Goal: Communication & Community: Answer question/provide support

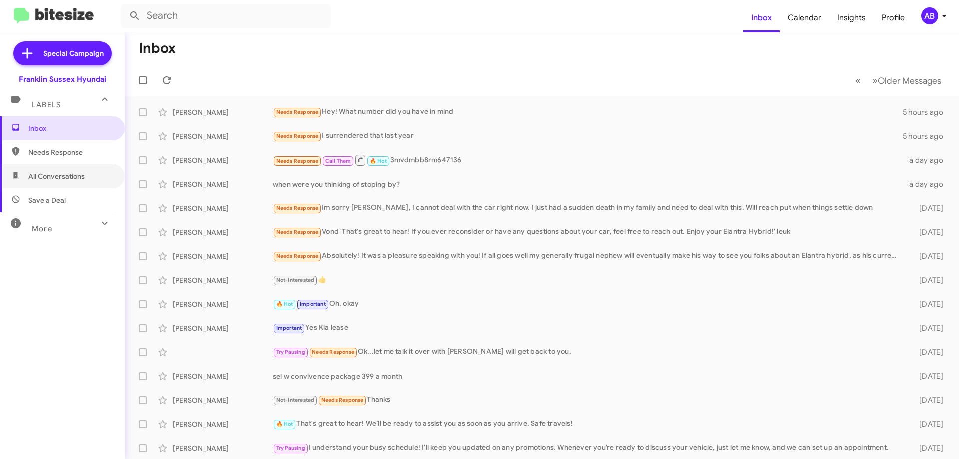
click at [78, 181] on span "All Conversations" at bounding box center [62, 176] width 125 height 24
type input "in:all-conversations"
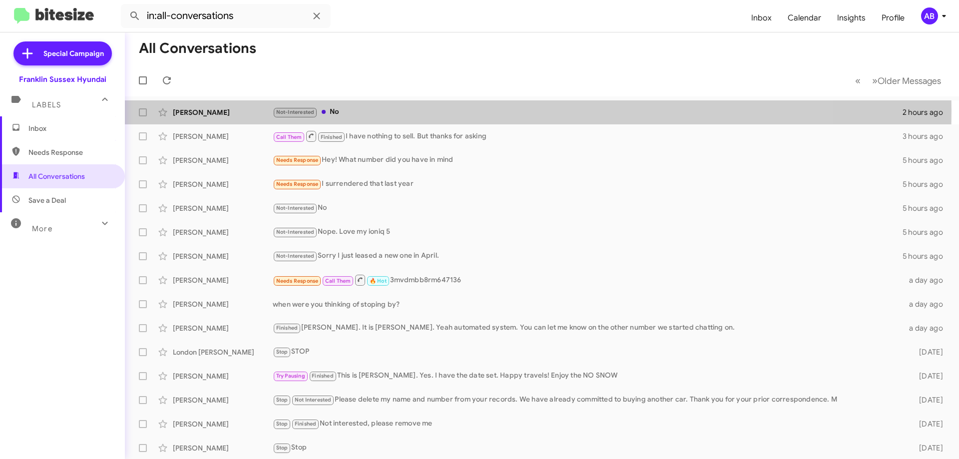
click at [385, 111] on div "Not-Interested No" at bounding box center [588, 111] width 630 height 11
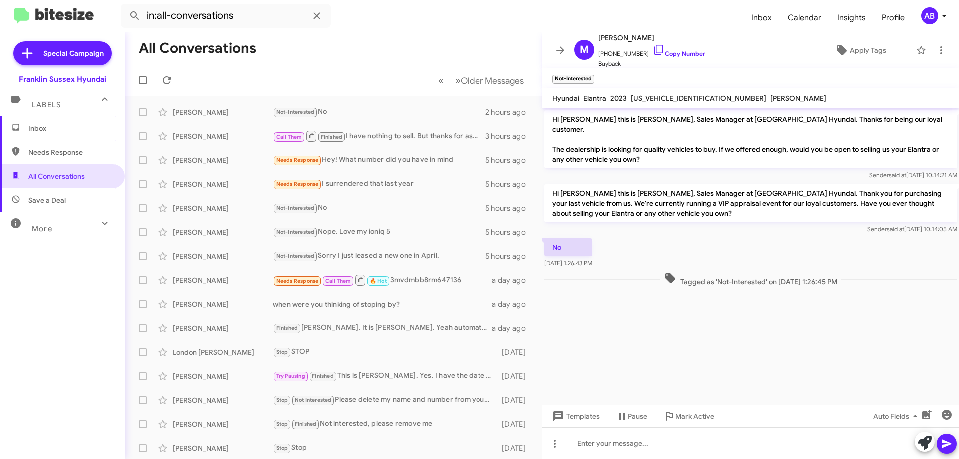
click at [561, 49] on icon at bounding box center [561, 50] width 12 height 12
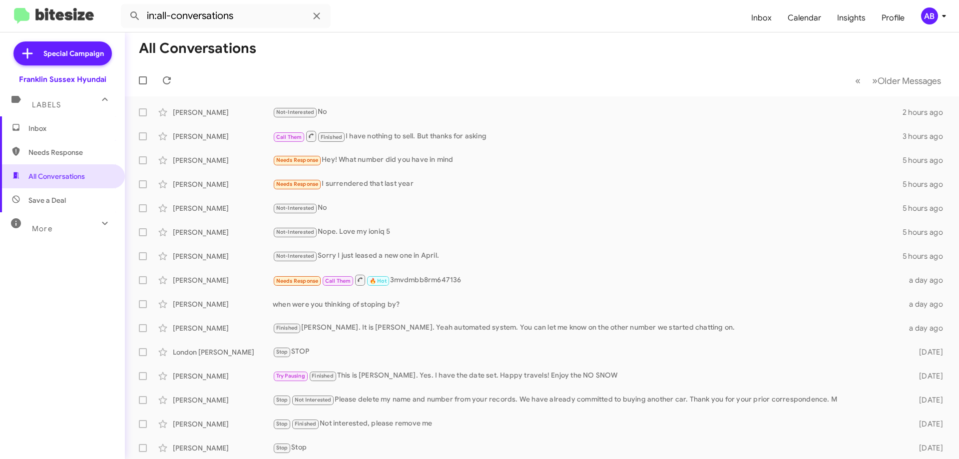
click at [451, 134] on div "Call Them Finished I have nothing to sell. But thanks for asking" at bounding box center [588, 136] width 630 height 12
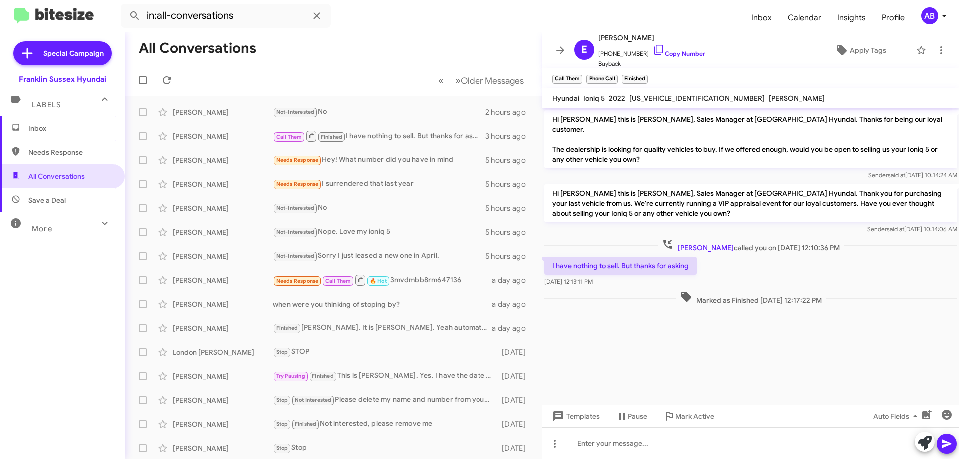
click at [562, 45] on icon at bounding box center [561, 50] width 12 height 12
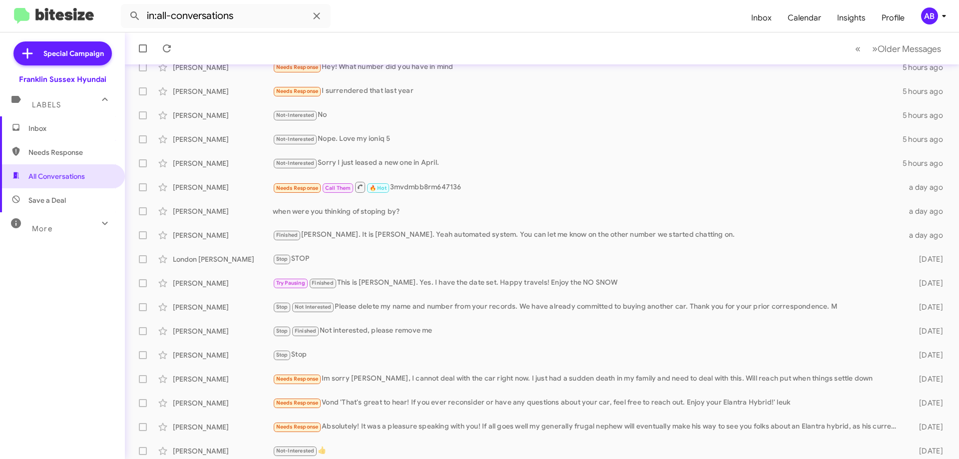
scroll to position [100, 0]
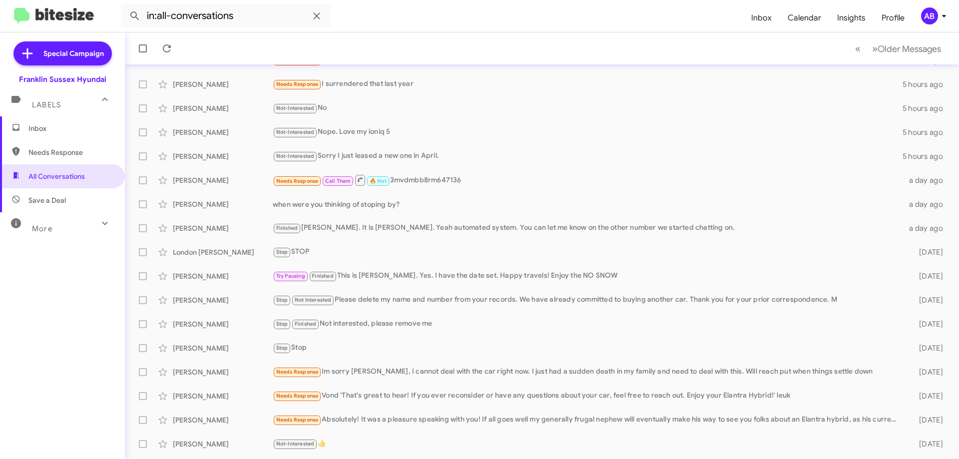
click at [557, 224] on div "Finished [PERSON_NAME]. It is [PERSON_NAME]. Yeah automated system. You can let…" at bounding box center [588, 227] width 631 height 11
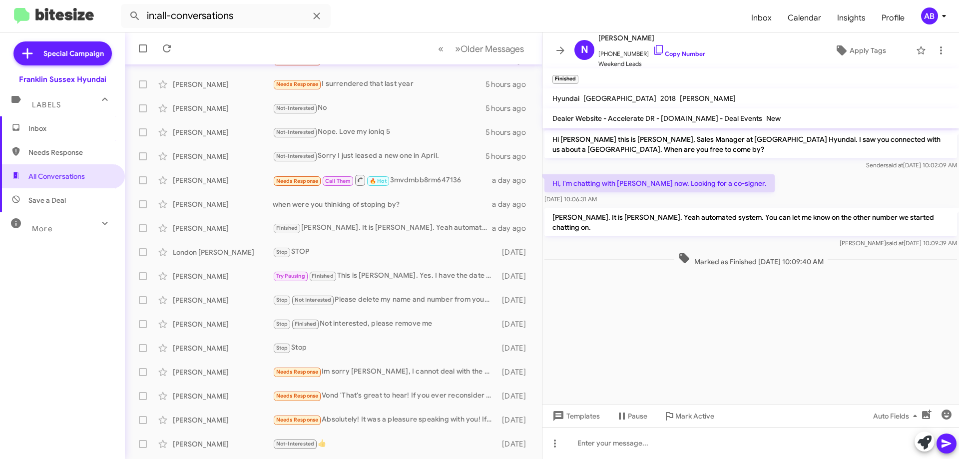
click at [557, 46] on icon at bounding box center [561, 50] width 12 height 12
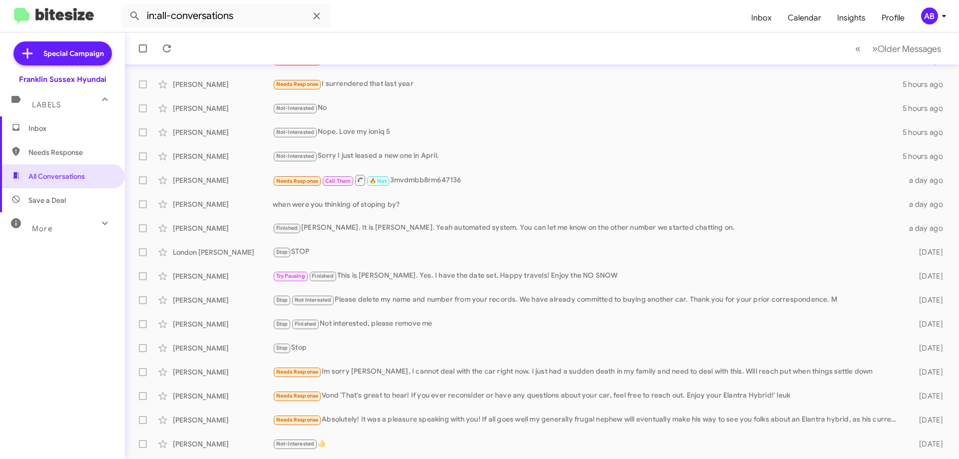
scroll to position [121, 0]
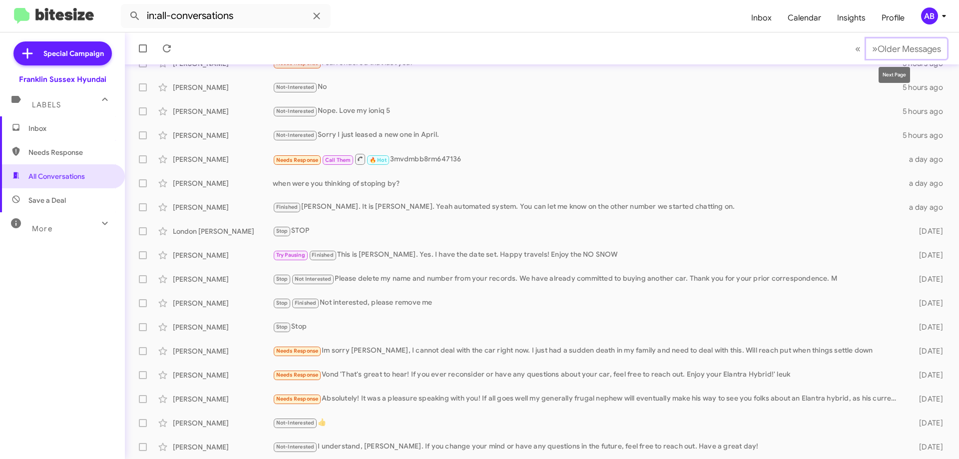
click at [896, 50] on span "Older Messages" at bounding box center [909, 48] width 63 height 11
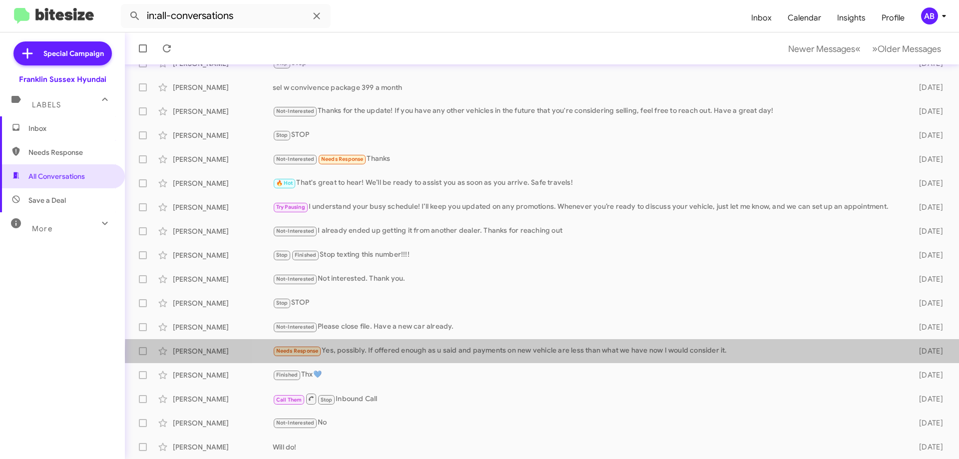
click at [588, 354] on div "Needs Response Yes, possibly. If offered enough as u said and payments on new v…" at bounding box center [588, 350] width 631 height 11
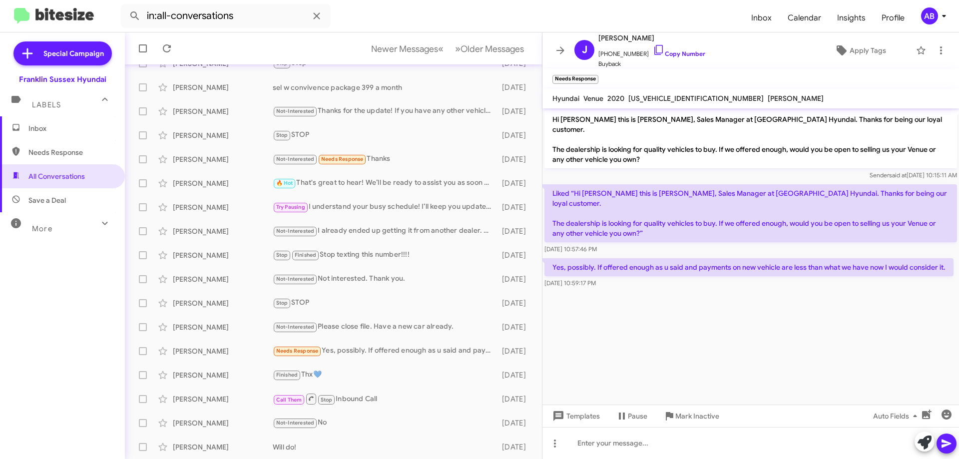
click at [555, 53] on icon at bounding box center [561, 50] width 12 height 12
